Goal: Task Accomplishment & Management: Use online tool/utility

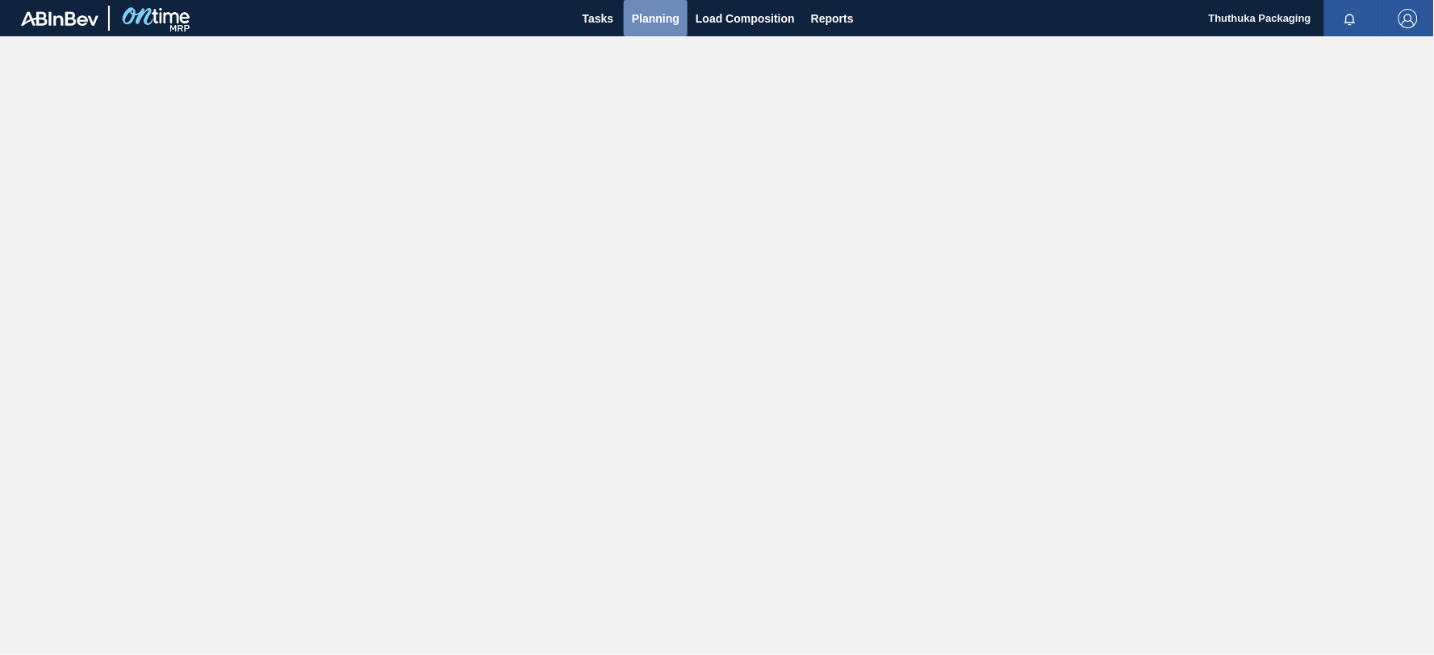
click at [650, 24] on span "Planning" at bounding box center [656, 18] width 48 height 19
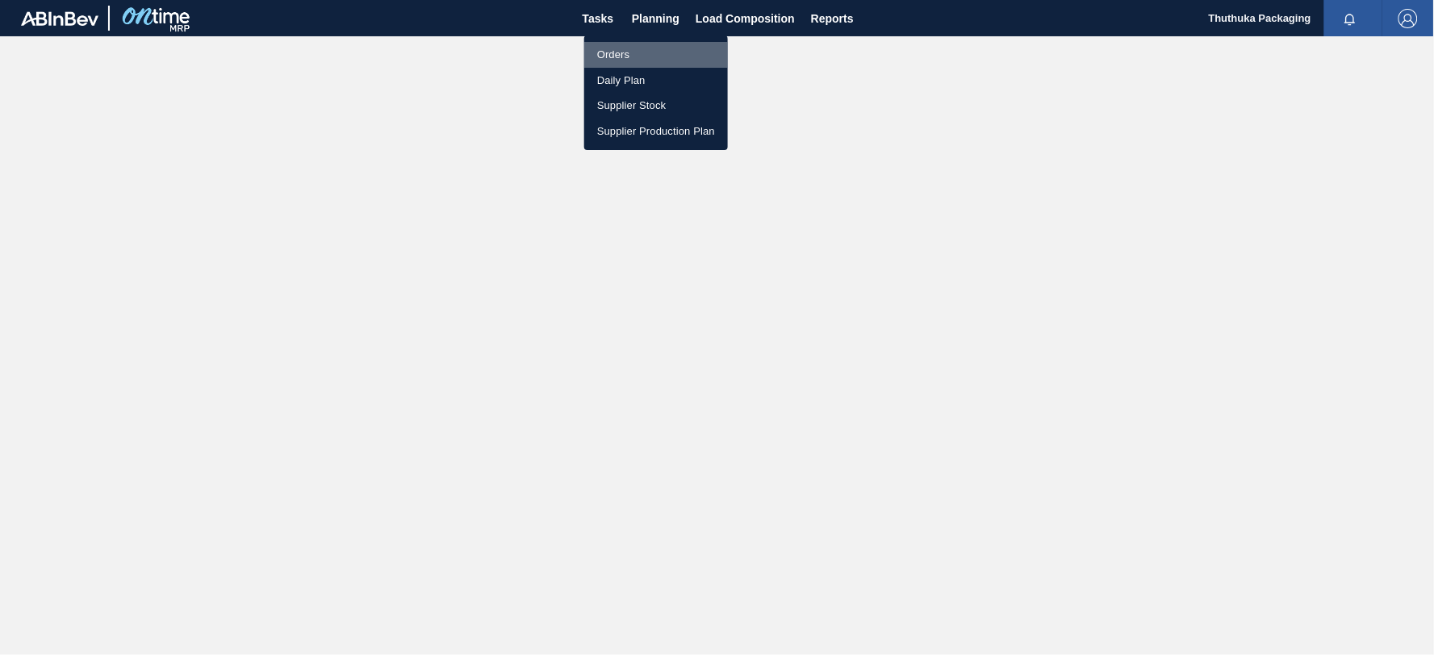
click at [623, 52] on li "Orders" at bounding box center [656, 55] width 144 height 26
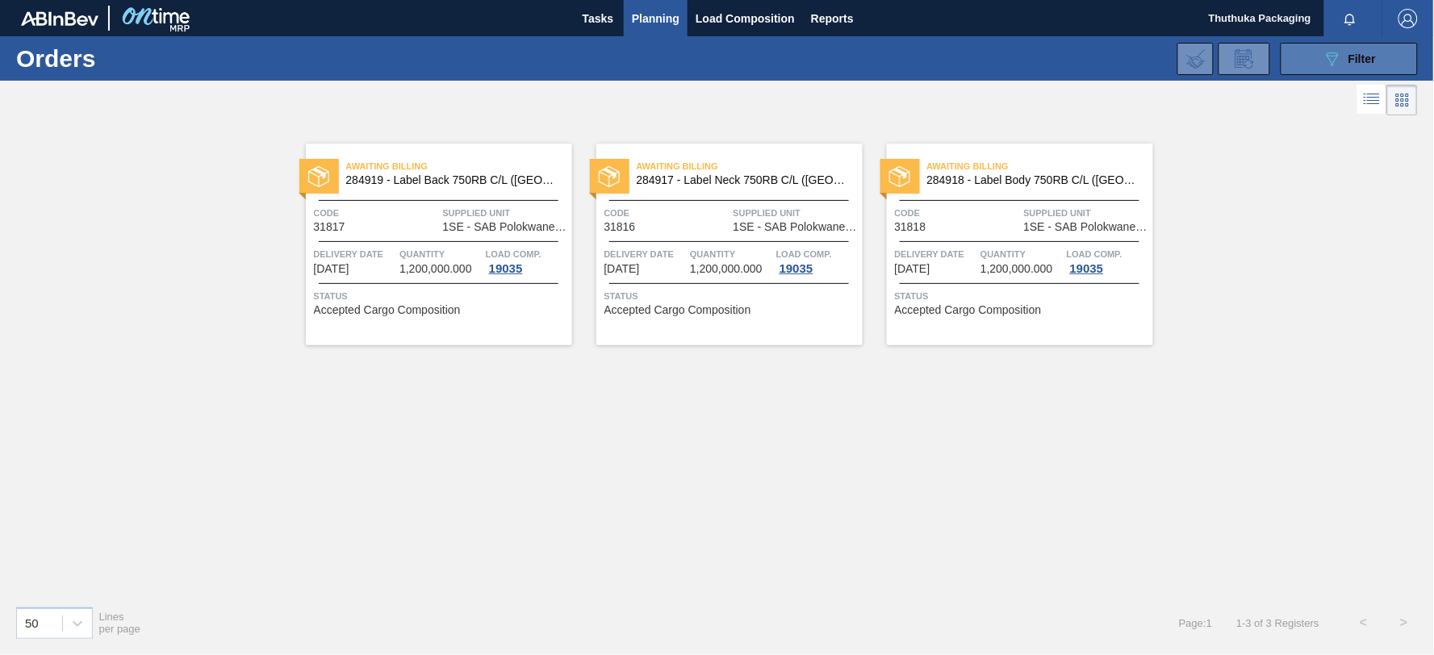
click at [1301, 51] on button "089F7B8B-B2A5-4AFE-B5C0-19BA573D28AC Filter" at bounding box center [1349, 59] width 137 height 32
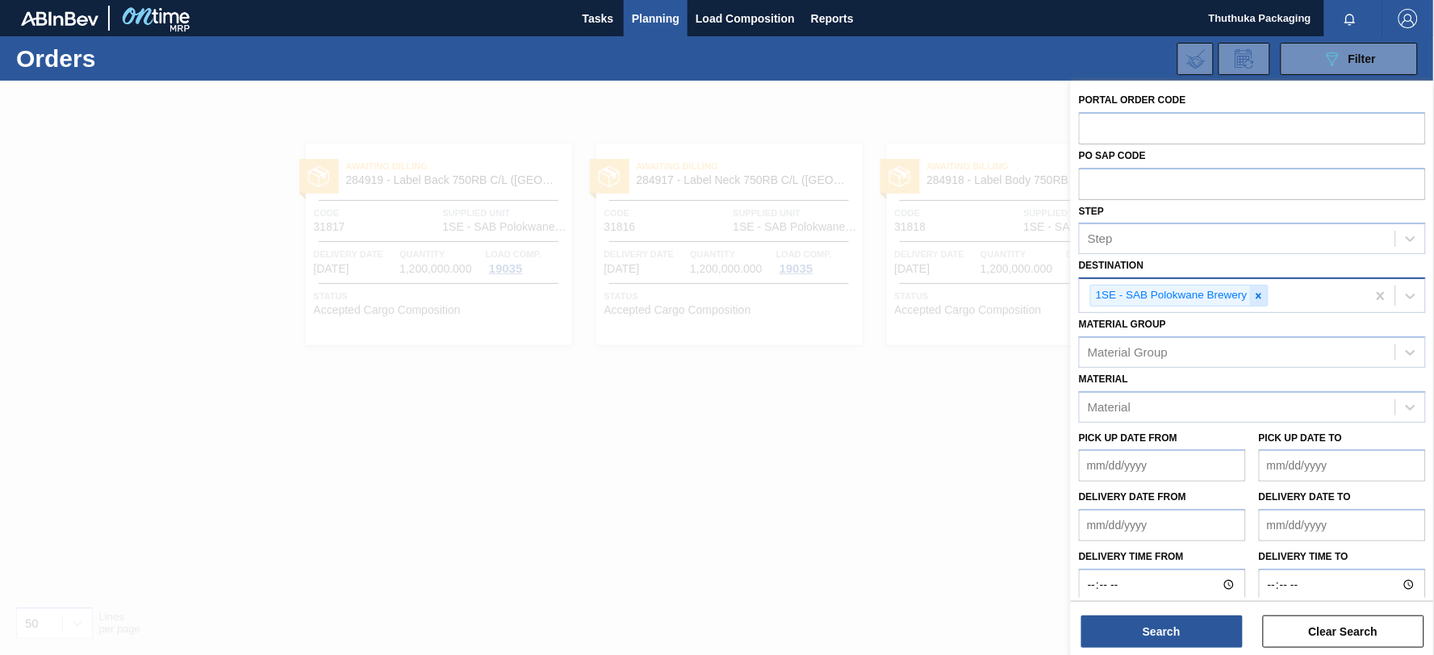
click at [1257, 293] on icon at bounding box center [1258, 296] width 6 height 6
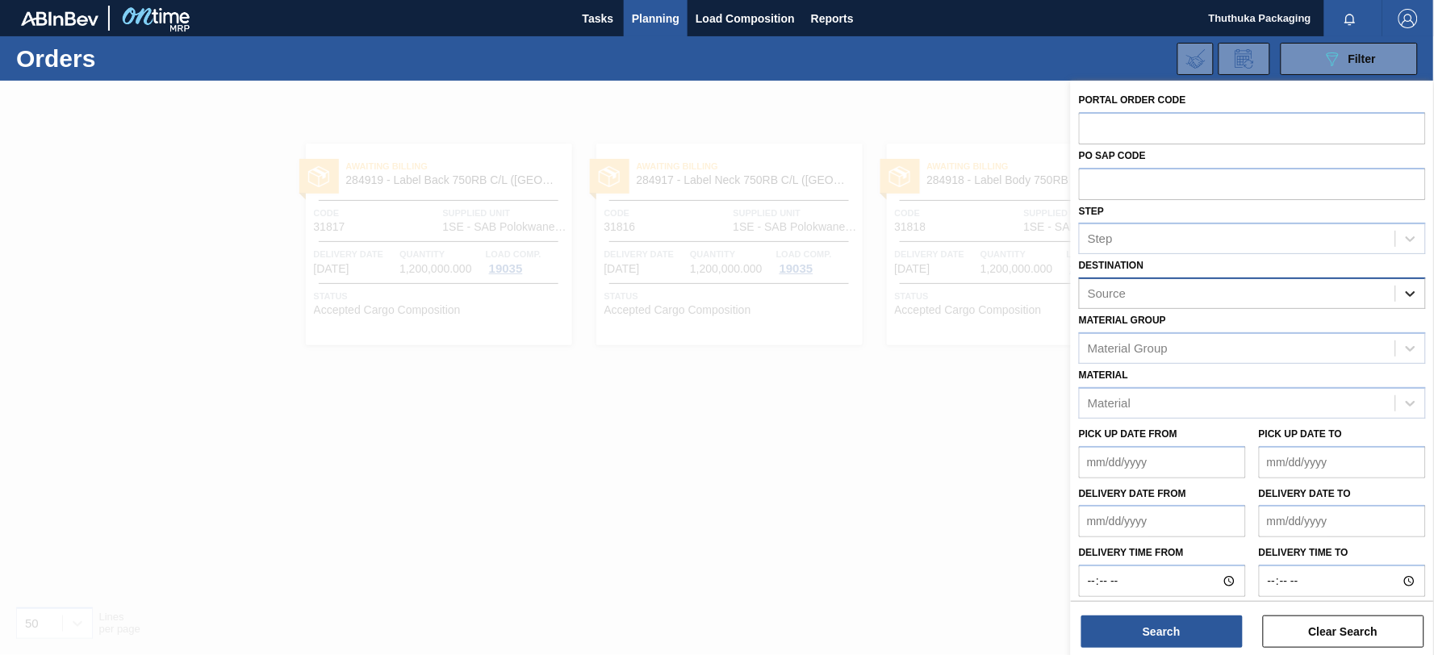
click at [1413, 288] on icon at bounding box center [1410, 294] width 16 height 16
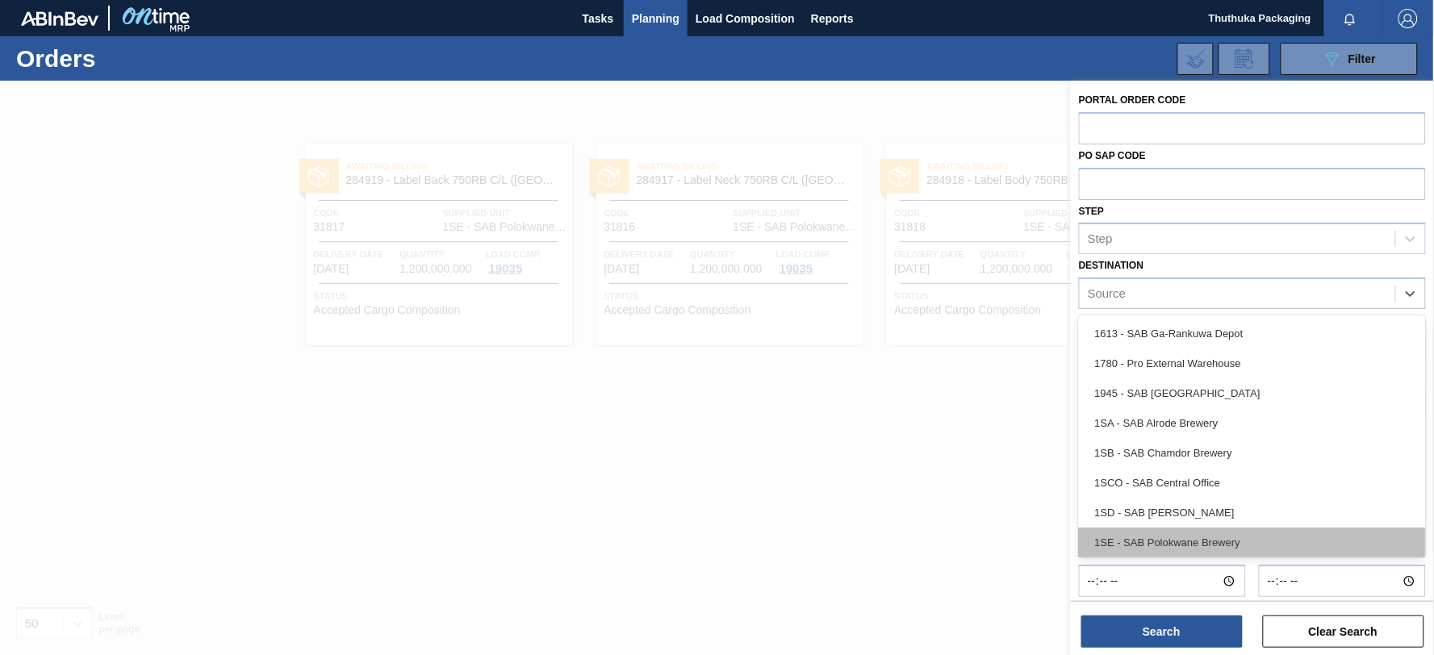
scroll to position [92, 0]
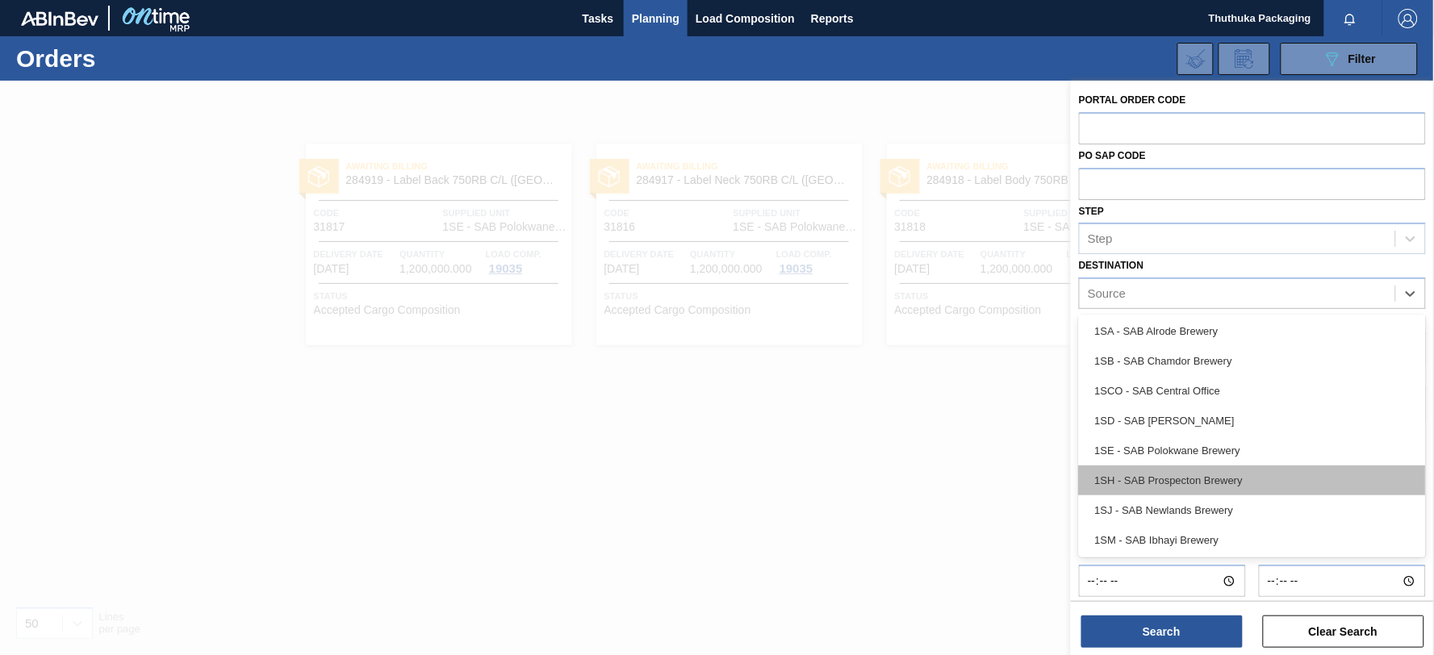
click at [1245, 476] on div "1SH - SAB Prospecton Brewery" at bounding box center [1252, 481] width 347 height 30
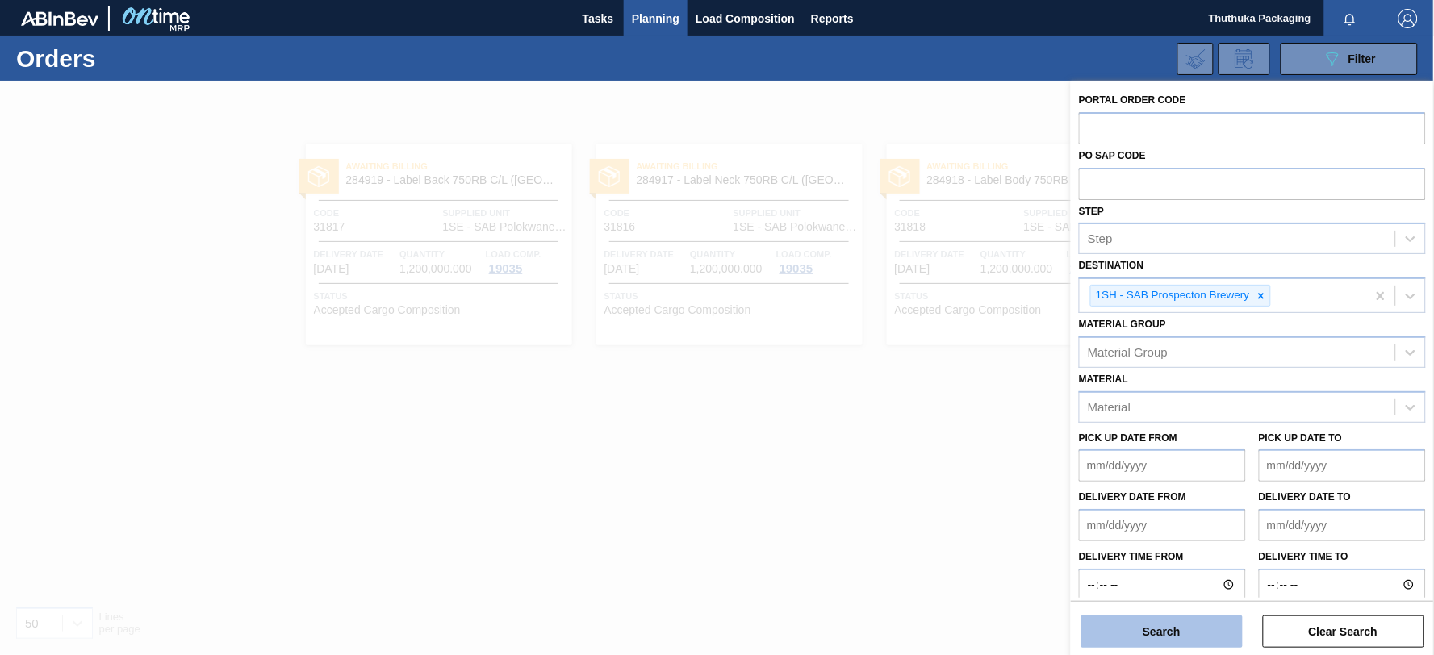
drag, startPoint x: 1176, startPoint y: 633, endPoint x: 1179, endPoint y: 625, distance: 9.4
click at [1176, 631] on button "Search" at bounding box center [1161, 632] width 161 height 32
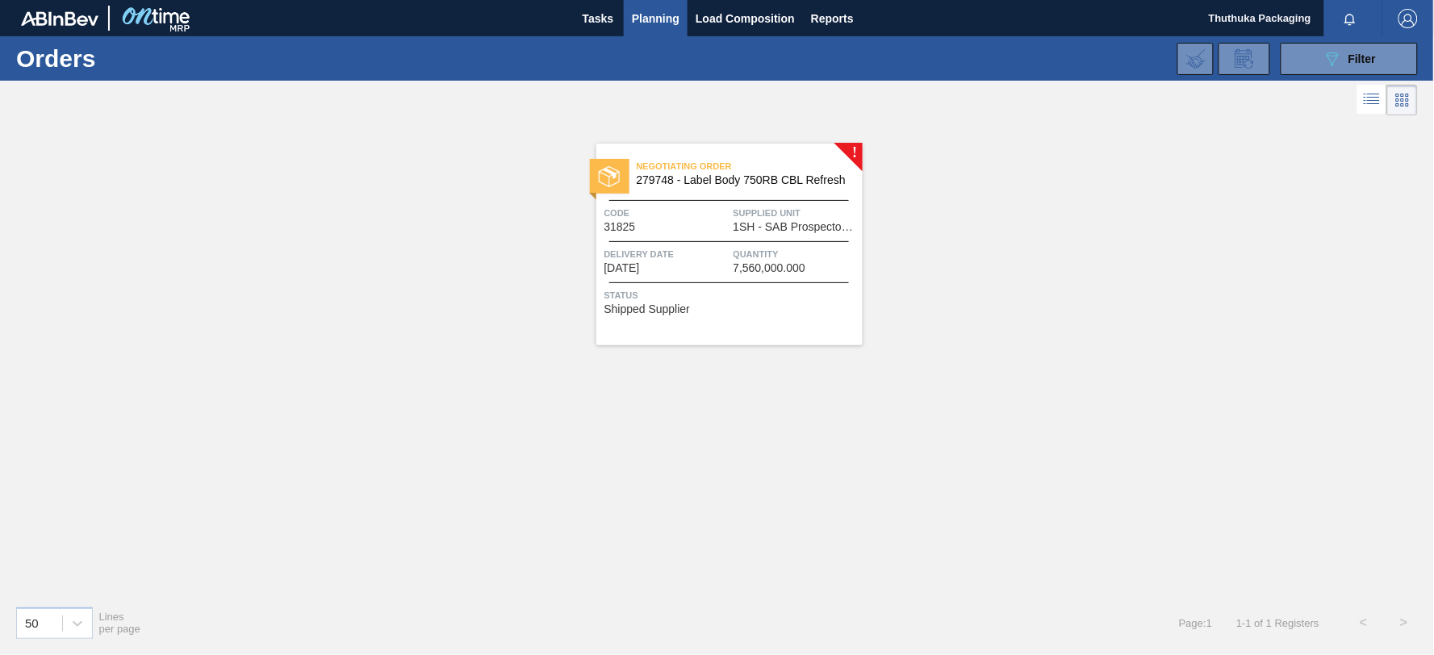
click at [795, 181] on span "279748 - Label Body 750RB CBL Refresh" at bounding box center [743, 180] width 213 height 12
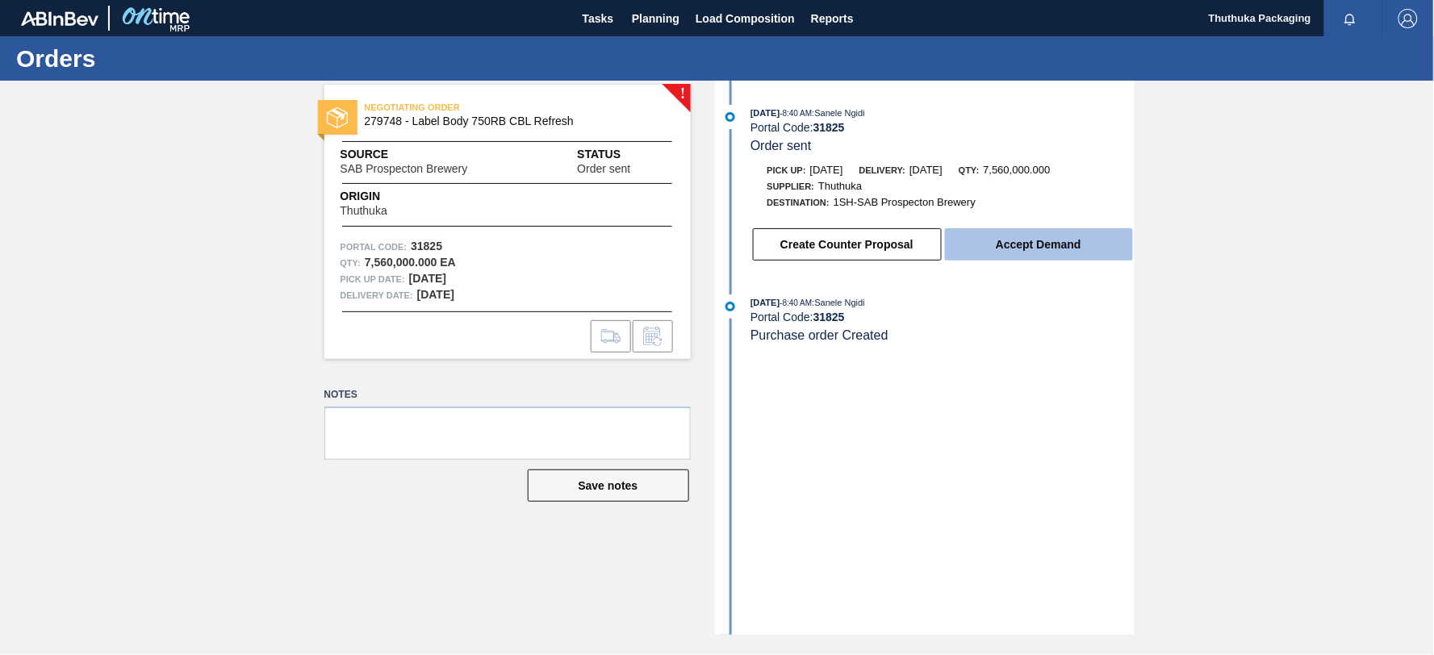
click at [1007, 246] on button "Accept Demand" at bounding box center [1039, 244] width 188 height 32
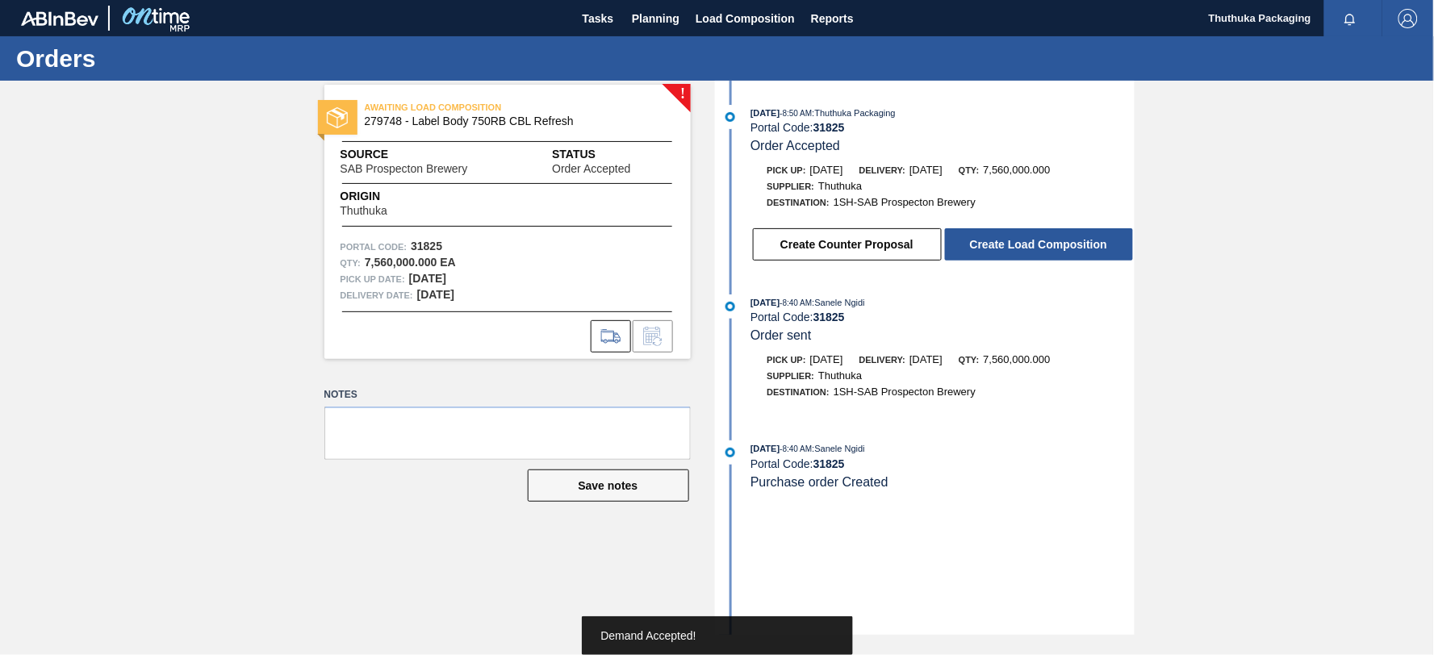
click at [1007, 246] on button "Create Load Composition" at bounding box center [1039, 244] width 188 height 32
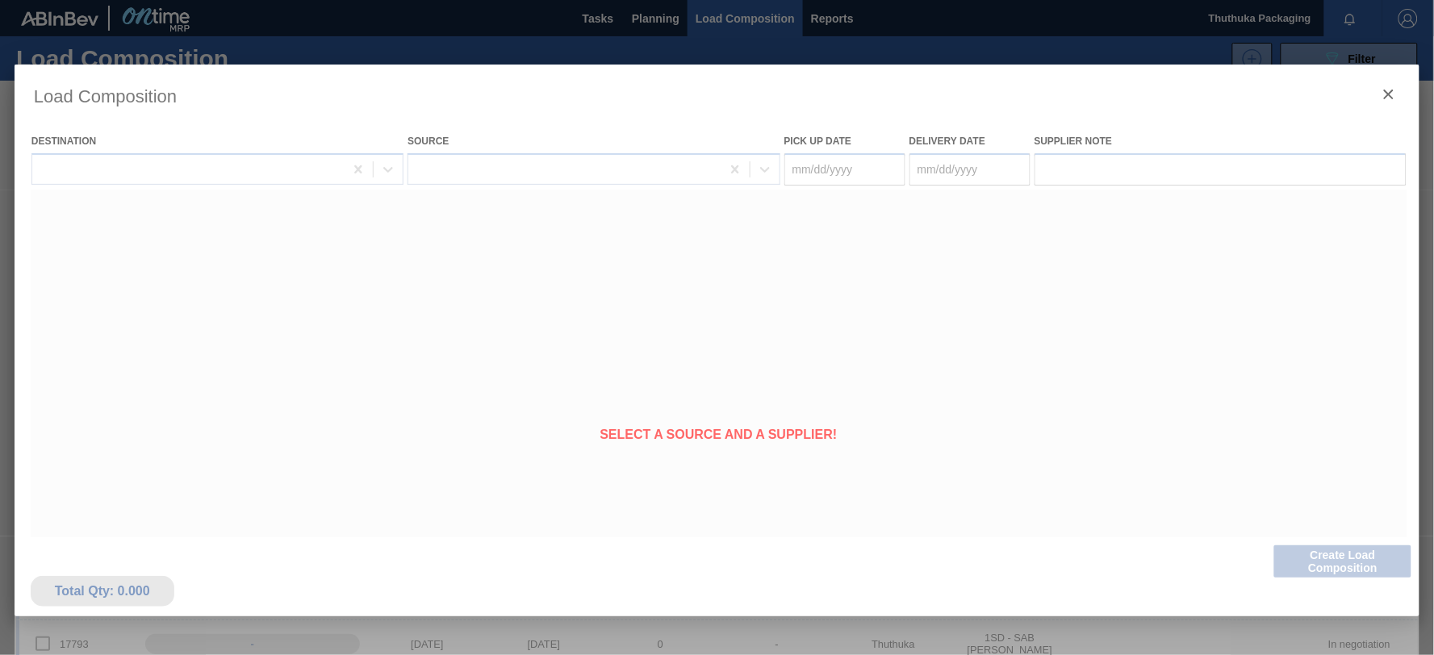
type Date "[DATE]"
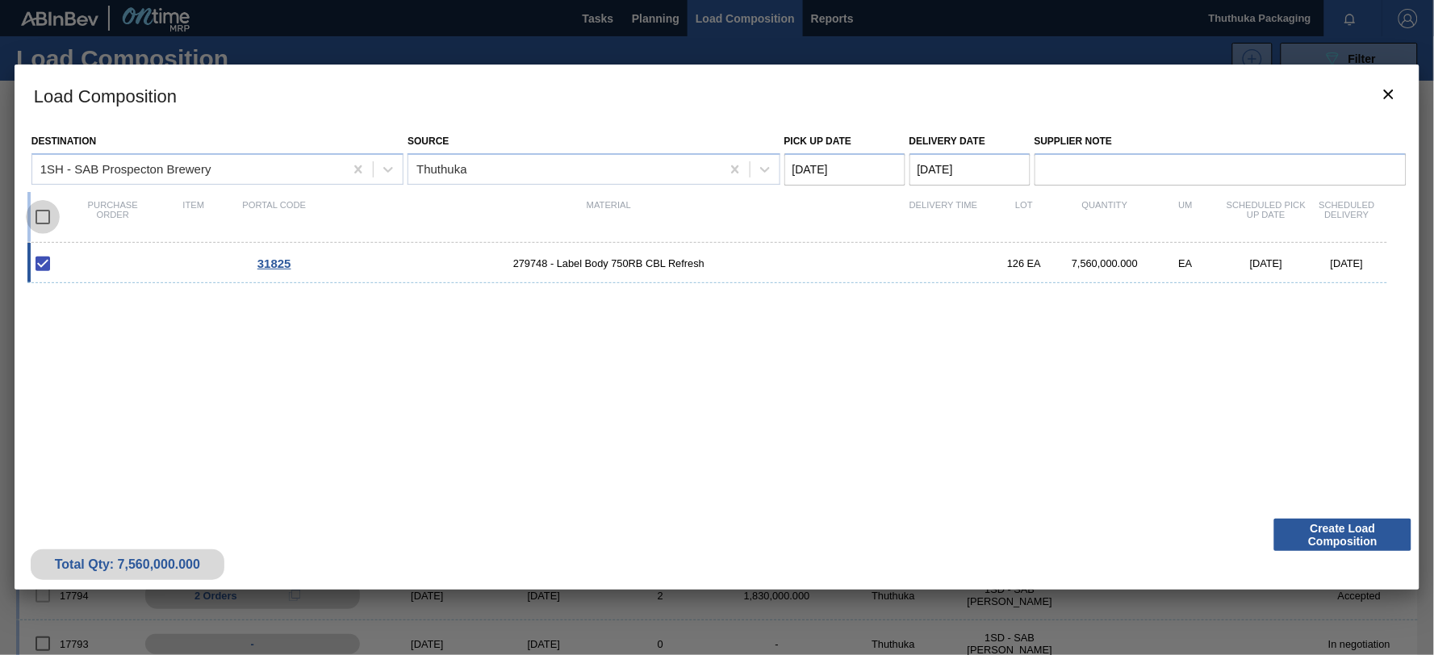
click at [45, 213] on input "checkbox" at bounding box center [43, 217] width 34 height 34
checkbox input "true"
click at [864, 165] on Date "[DATE]" at bounding box center [844, 169] width 121 height 32
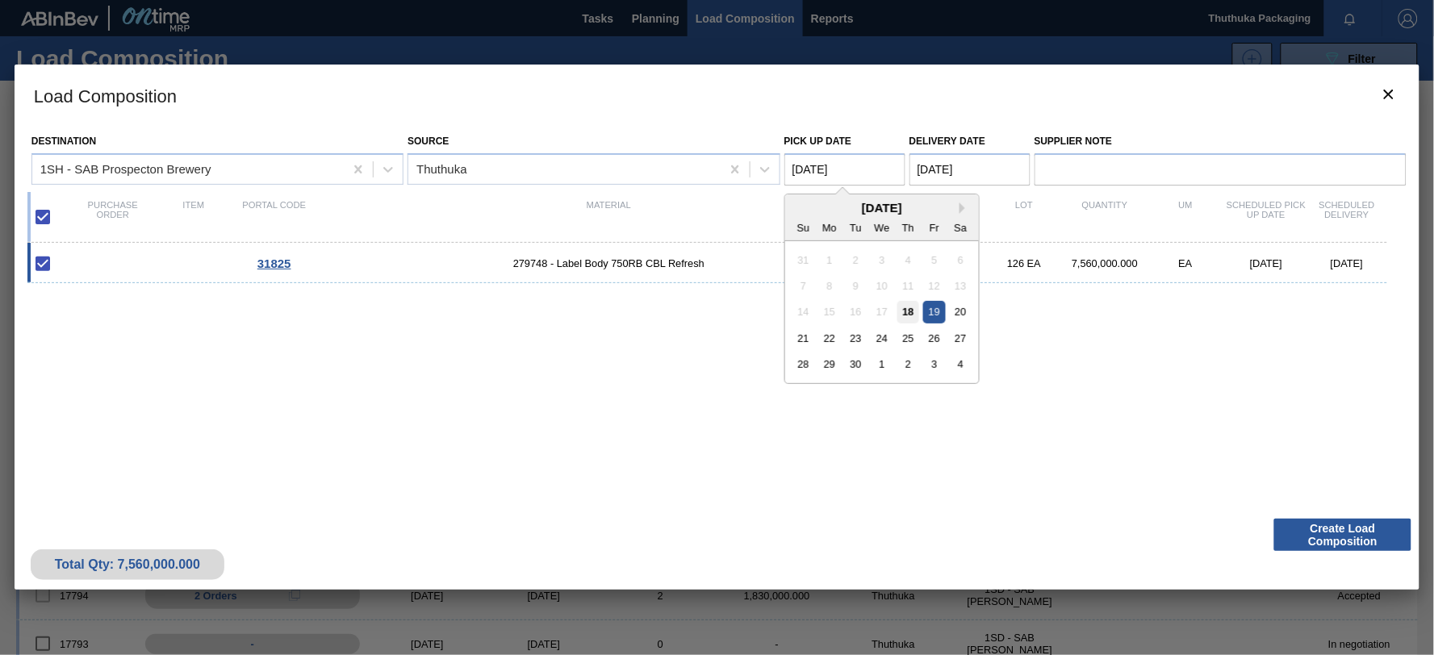
click at [912, 312] on div "18" at bounding box center [908, 312] width 22 height 22
type Date "[DATE]"
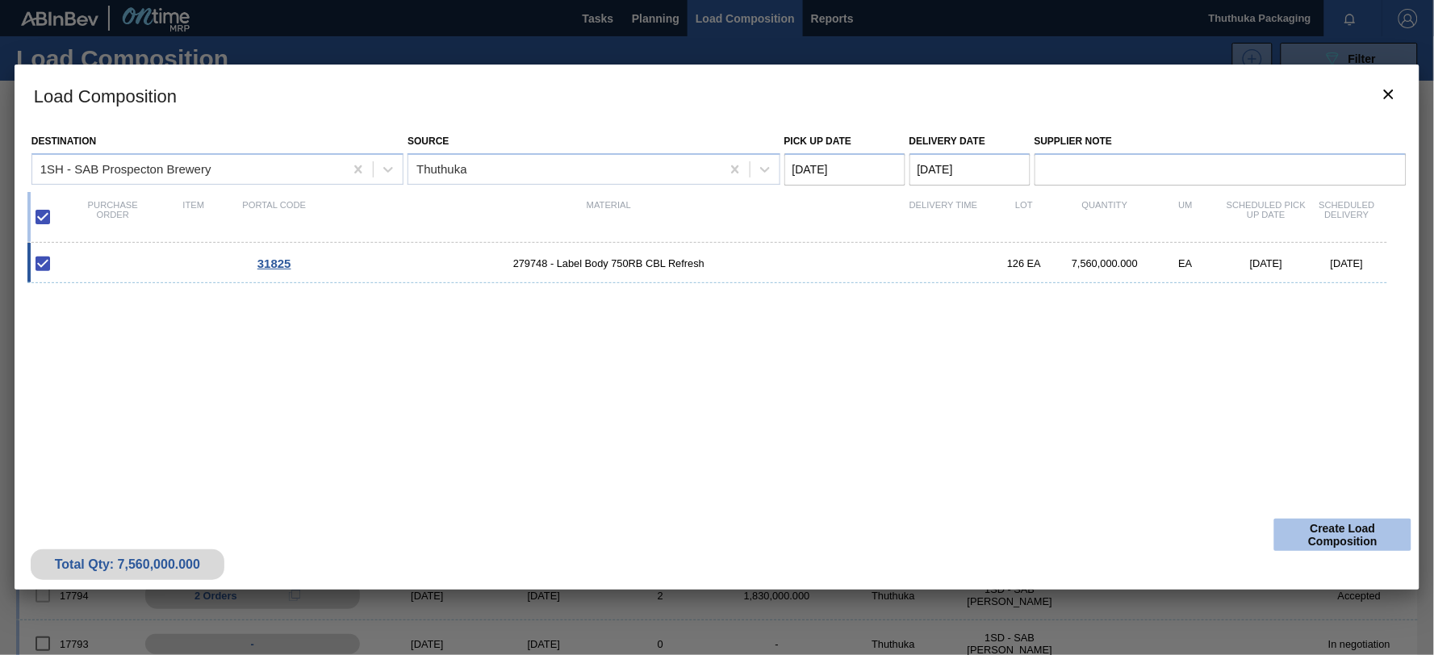
click at [1330, 543] on button "Create Load Composition" at bounding box center [1342, 535] width 137 height 32
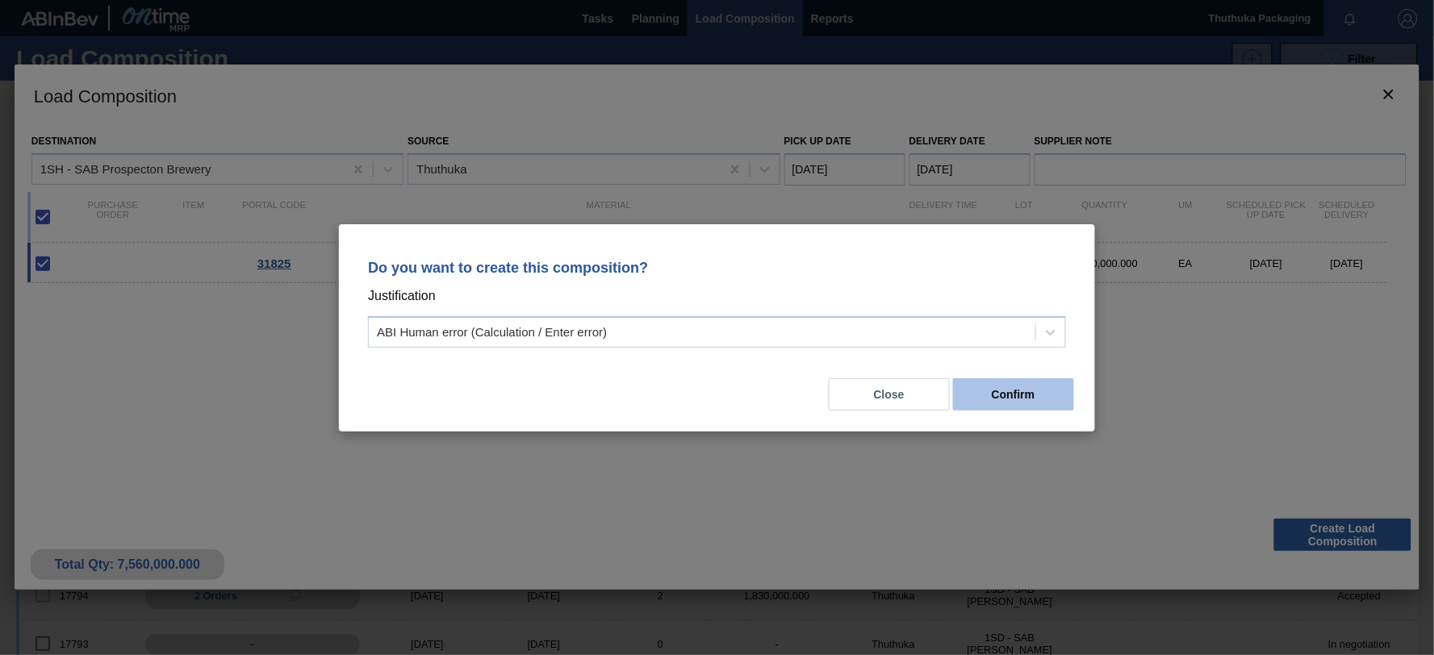
click at [1030, 399] on button "Confirm" at bounding box center [1013, 394] width 121 height 32
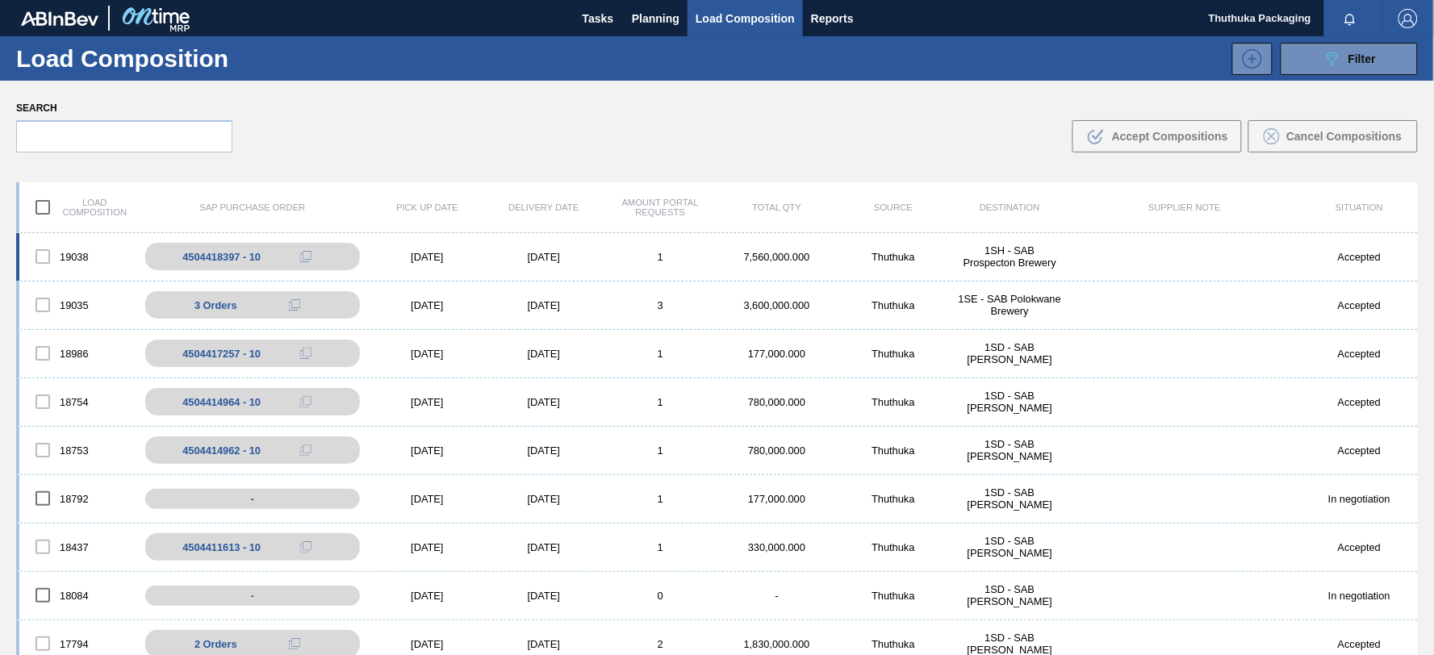
click at [1013, 258] on div "1SH - SAB Prospecton Brewery" at bounding box center [1009, 256] width 116 height 24
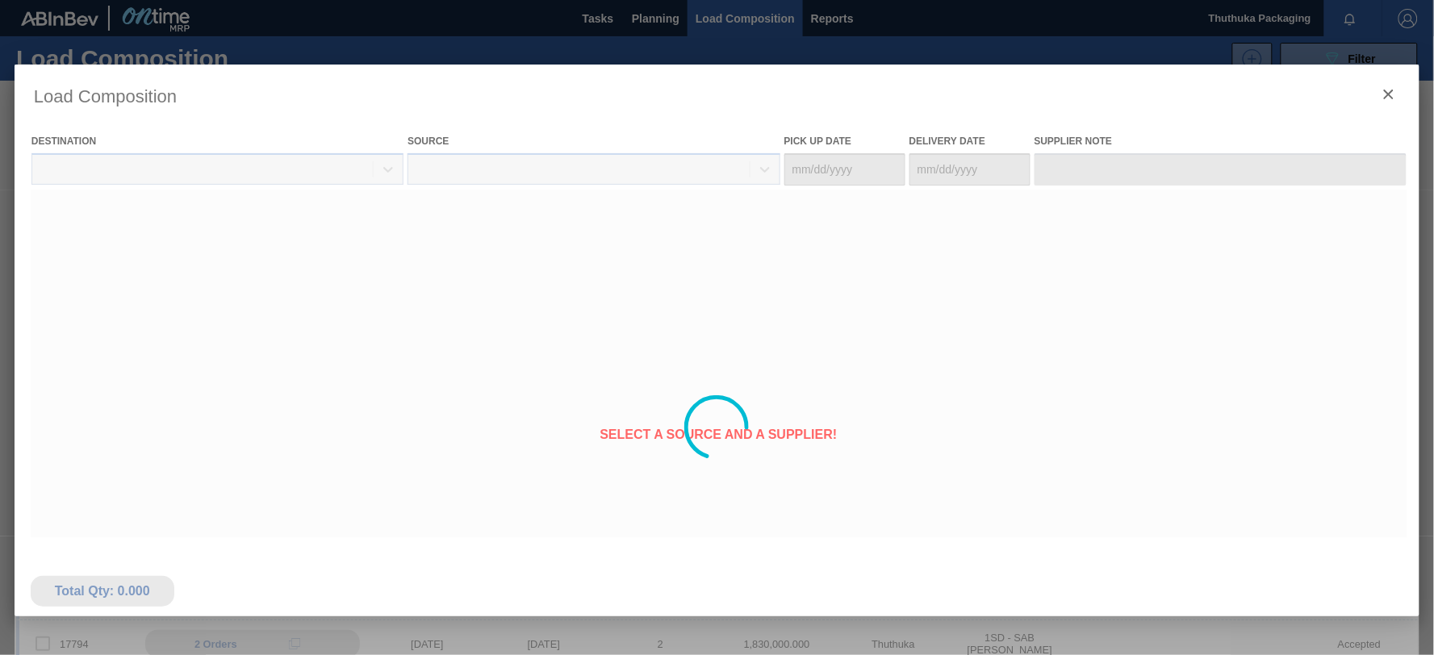
type Date "[DATE]"
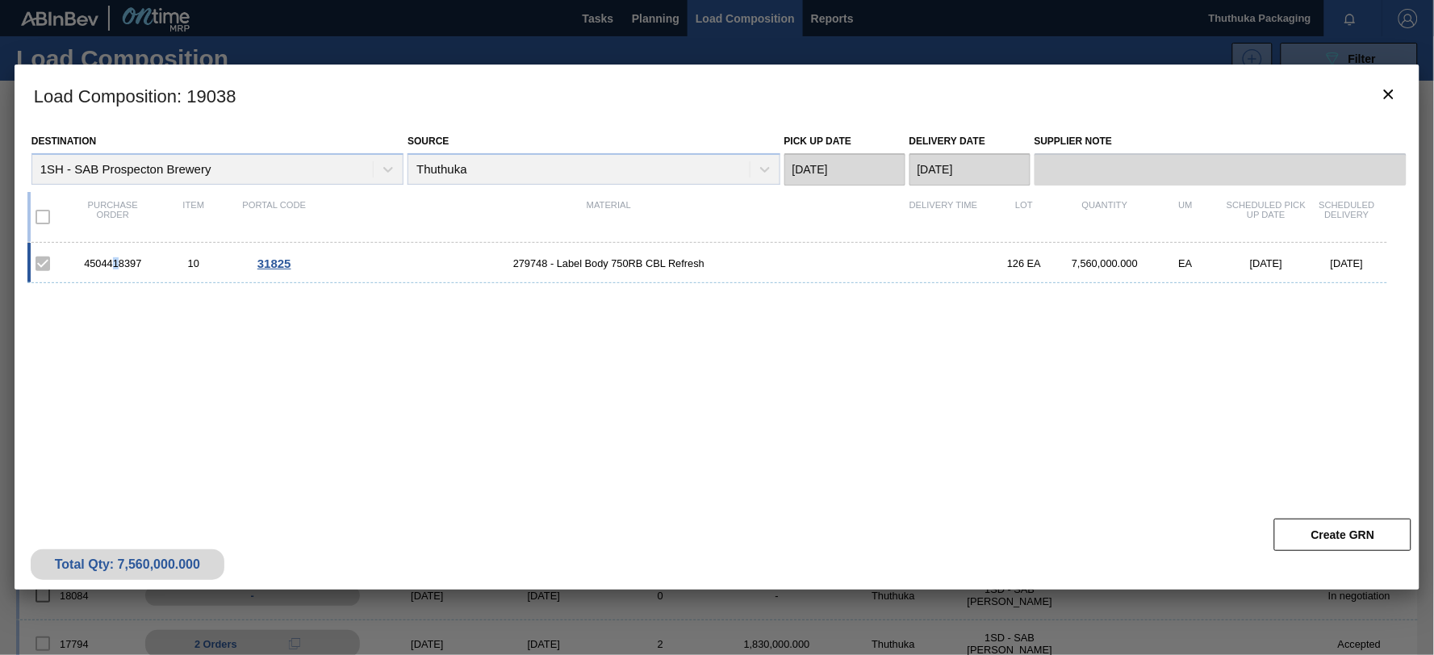
click at [114, 263] on div "4504418397" at bounding box center [113, 263] width 81 height 12
click at [113, 263] on div "4504418397" at bounding box center [113, 263] width 81 height 12
copy div "4504418397"
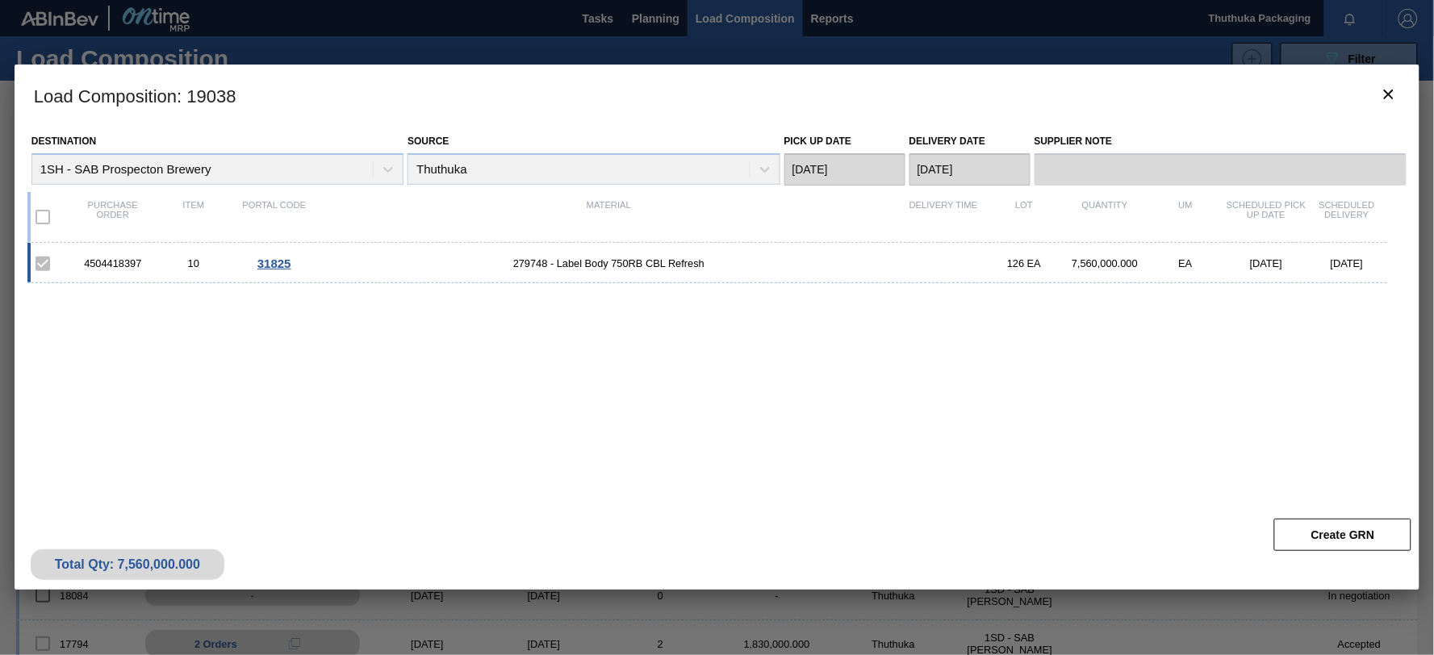
click at [535, 264] on span "279748 - Label Body 750RB CBL Refresh" at bounding box center [609, 263] width 588 height 12
copy span "279748"
